Goal: Transaction & Acquisition: Book appointment/travel/reservation

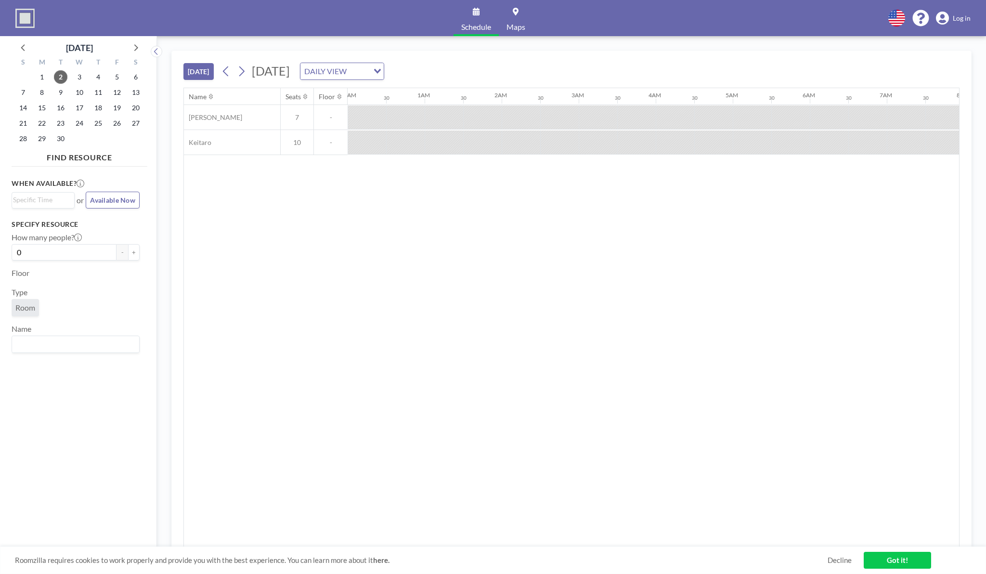
scroll to position [0, 693]
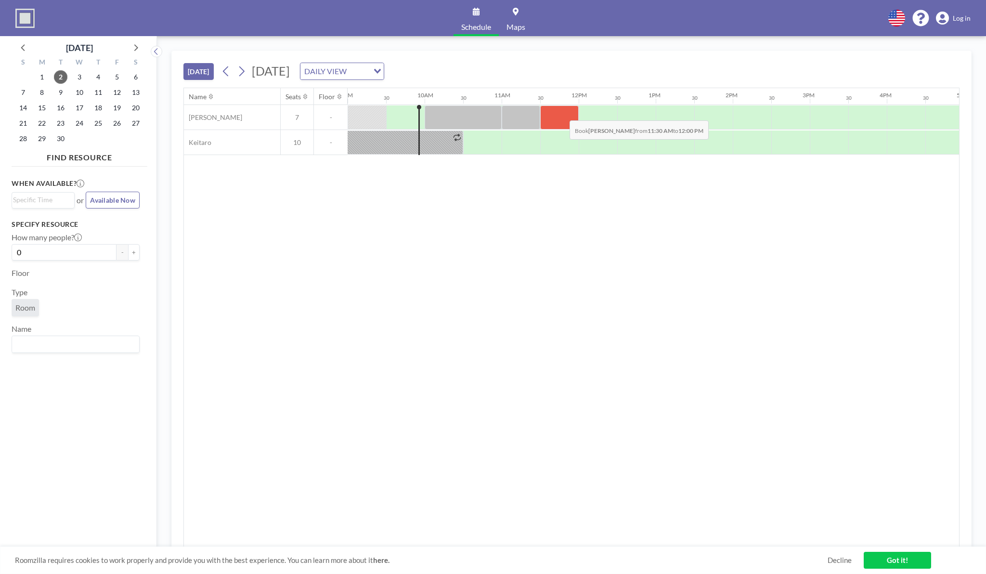
click at [562, 113] on div at bounding box center [559, 117] width 39 height 24
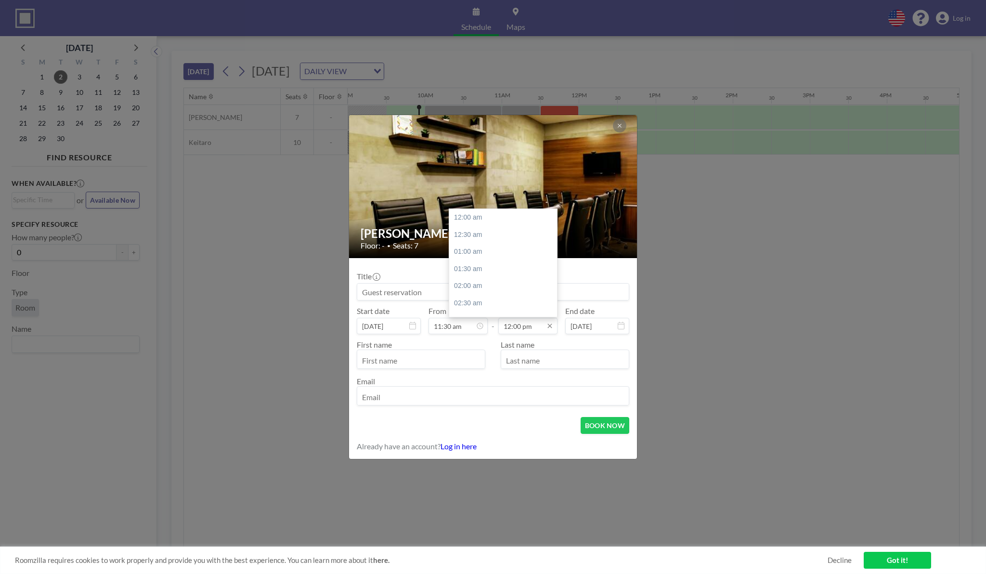
scroll to position [411, 0]
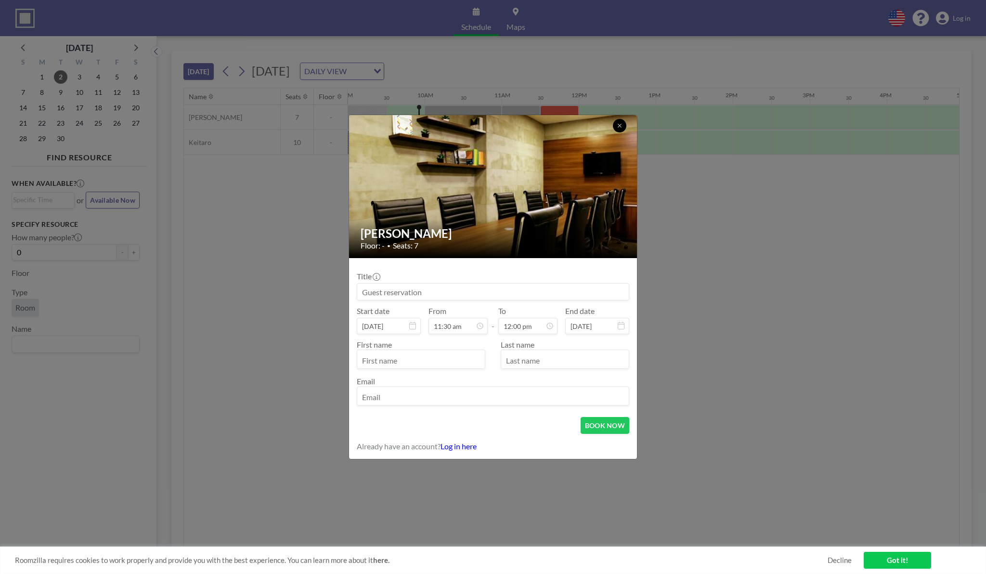
click at [623, 128] on button at bounding box center [619, 125] width 13 height 13
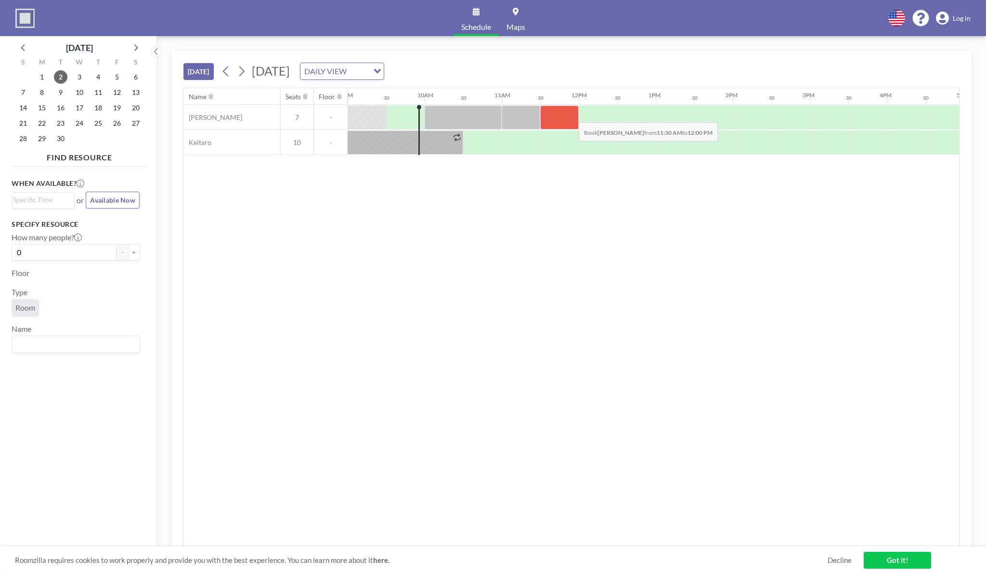
click at [569, 115] on div at bounding box center [559, 117] width 39 height 24
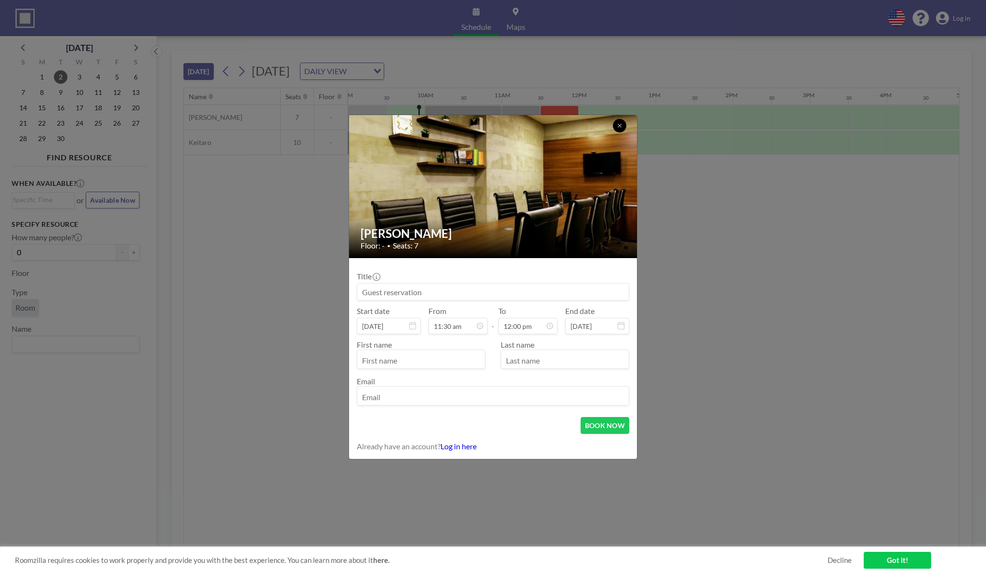
click at [617, 126] on icon at bounding box center [620, 126] width 6 height 6
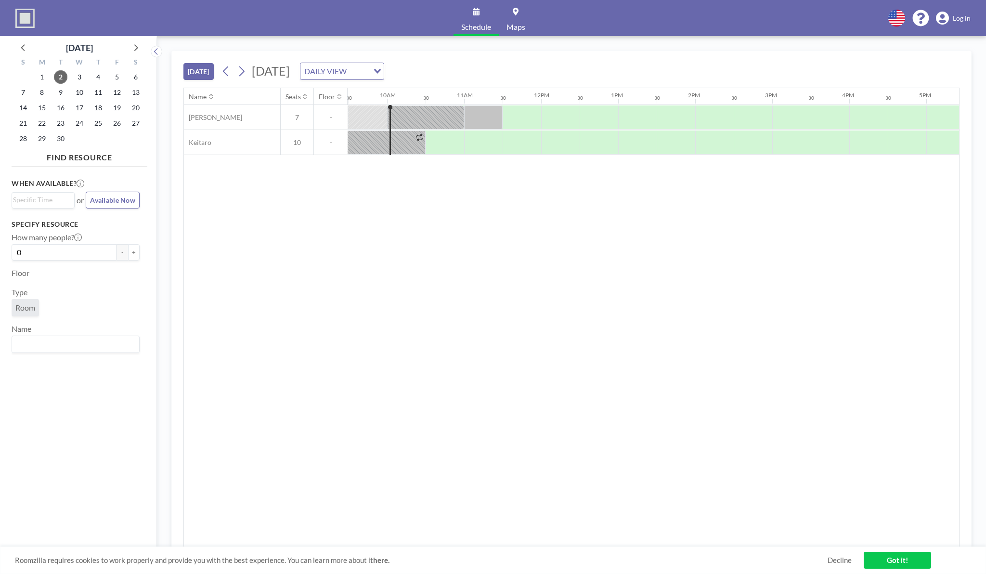
scroll to position [0, 732]
click at [515, 117] on div at bounding box center [521, 117] width 39 height 24
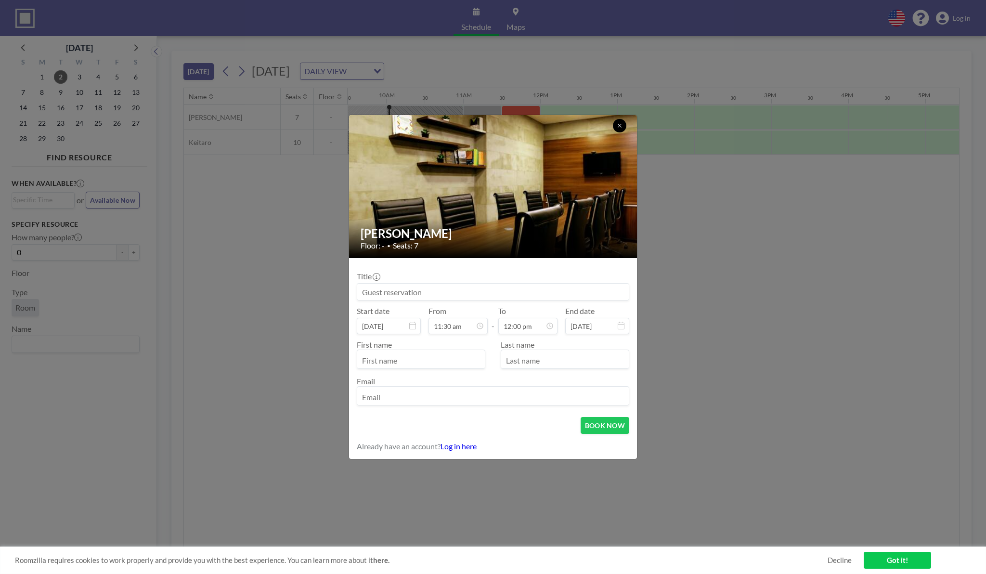
click at [625, 128] on button at bounding box center [619, 125] width 13 height 13
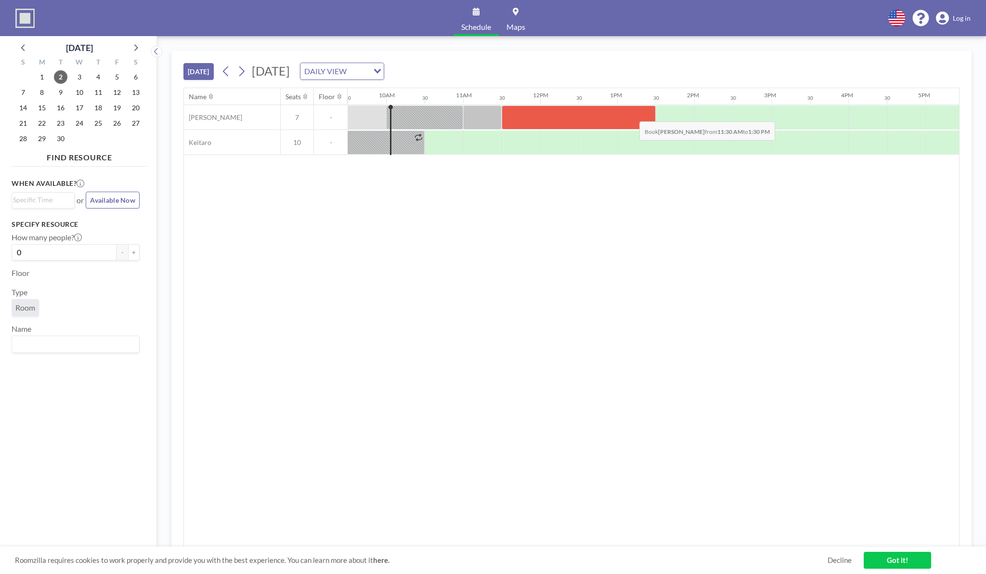
drag, startPoint x: 526, startPoint y: 126, endPoint x: 632, endPoint y: 114, distance: 106.1
click at [632, 114] on div at bounding box center [579, 117] width 154 height 24
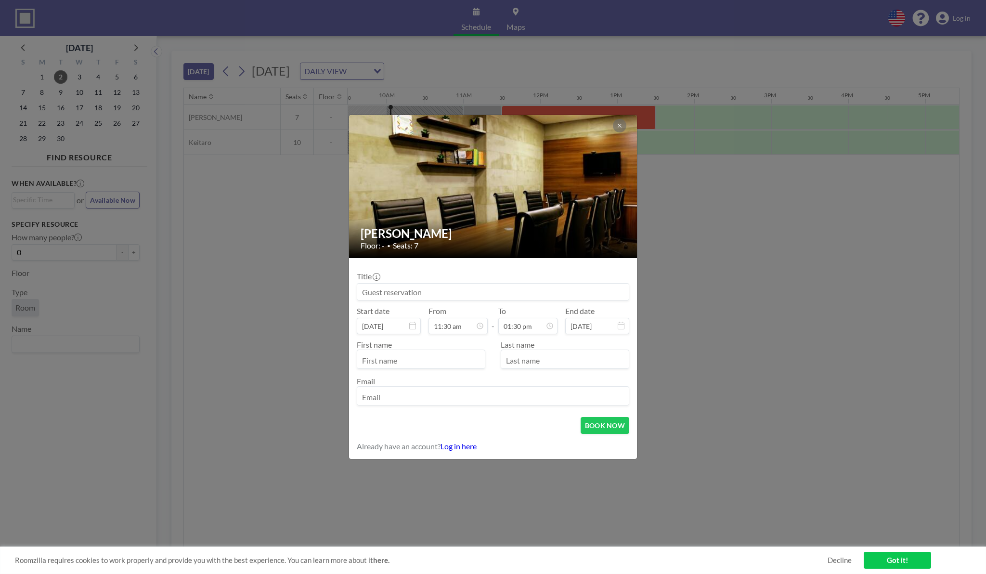
scroll to position [34, 0]
click at [412, 367] on input "text" at bounding box center [421, 360] width 128 height 16
type input "[PERSON_NAME]"
type input "Ayuba"
click at [391, 394] on input "email" at bounding box center [493, 396] width 272 height 16
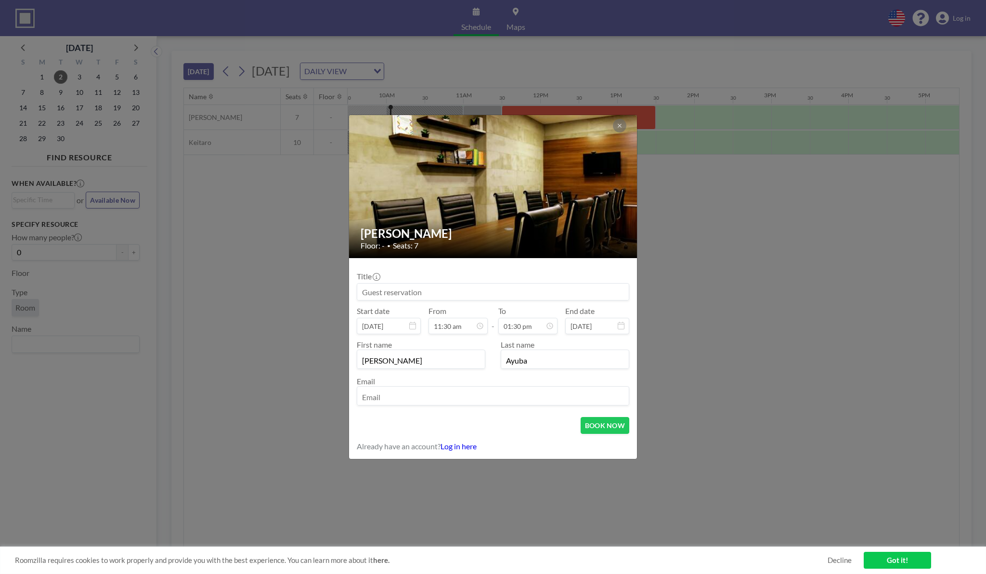
type input "[EMAIL_ADDRESS][DOMAIN_NAME]"
click at [610, 423] on button "BOOK NOW" at bounding box center [605, 425] width 49 height 17
